Goal: Task Accomplishment & Management: Manage account settings

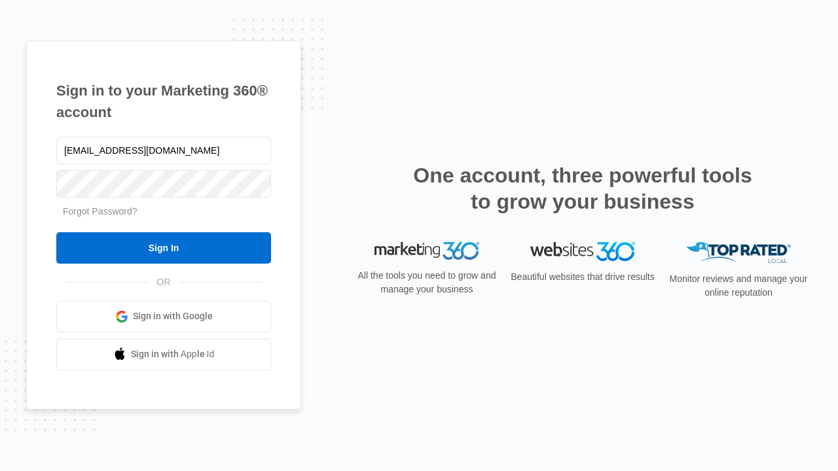
type input "[EMAIL_ADDRESS][DOMAIN_NAME]"
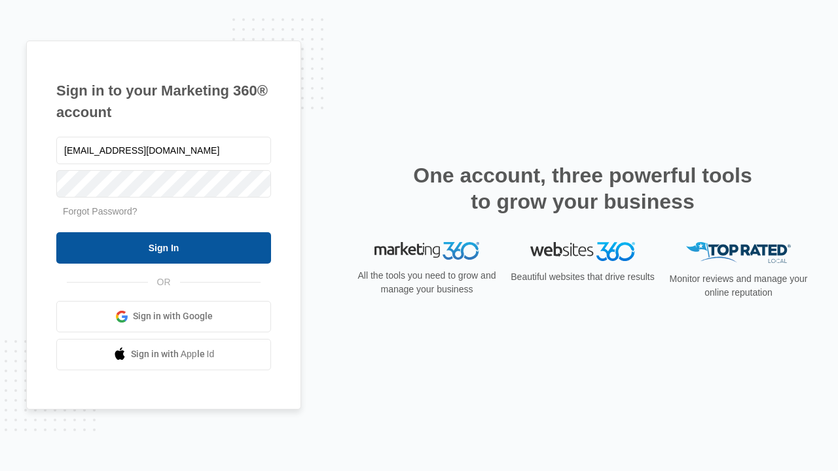
click at [164, 247] on input "Sign In" at bounding box center [163, 247] width 215 height 31
